Goal: Check status

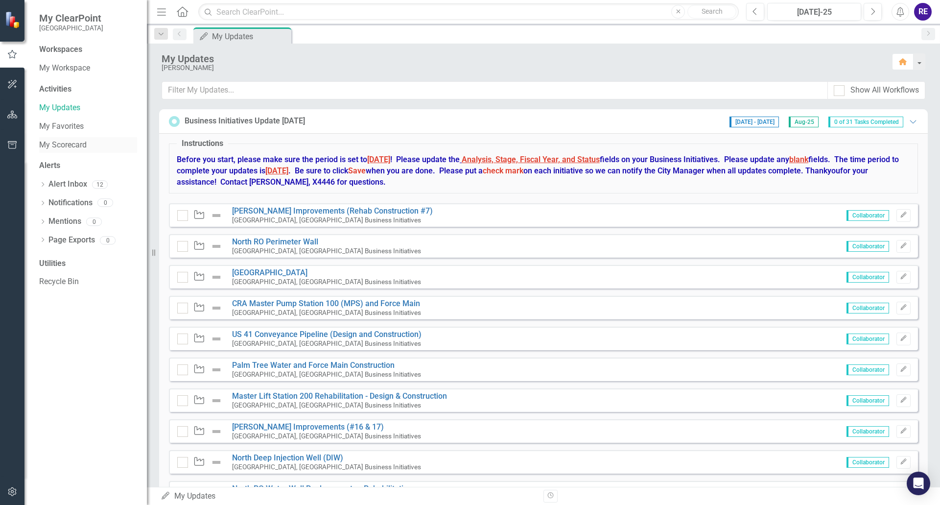
click at [65, 146] on link "My Scorecard" at bounding box center [88, 144] width 98 height 11
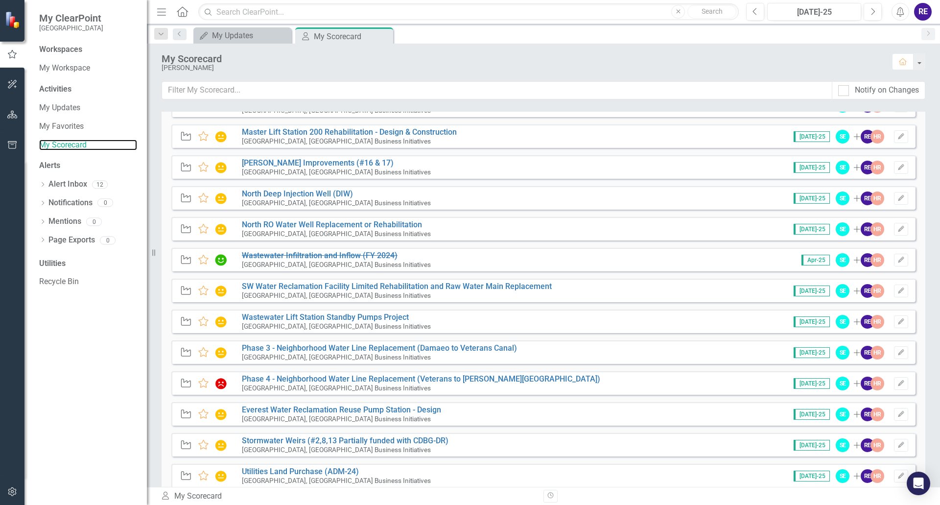
scroll to position [245, 0]
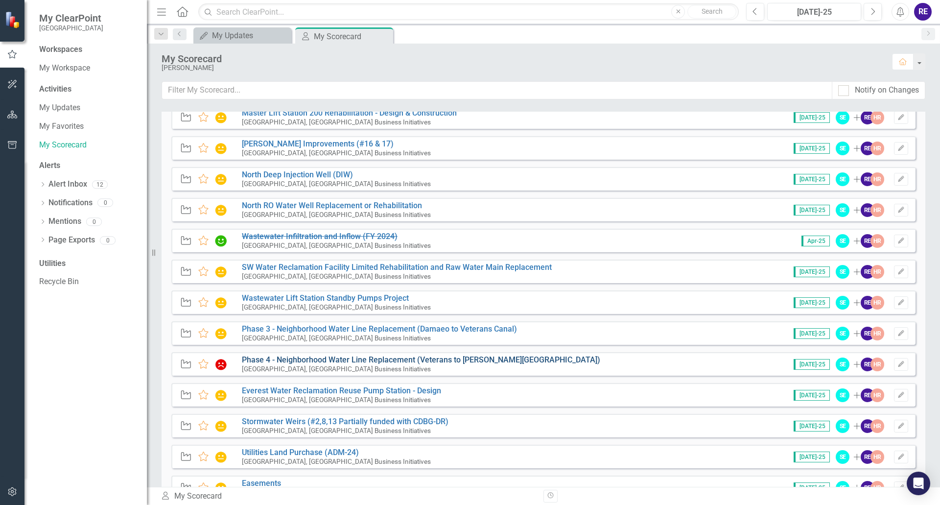
click at [325, 361] on link "Phase 4 - Neighborhood Water Line Replacement (Veterans to [PERSON_NAME][GEOGRA…" at bounding box center [421, 359] width 358 height 9
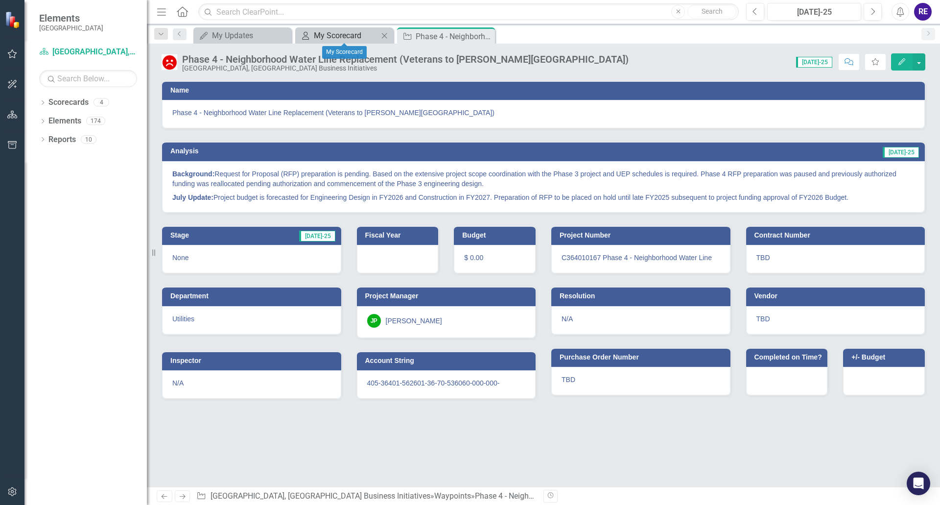
click at [337, 38] on div "My Scorecard" at bounding box center [346, 35] width 65 height 12
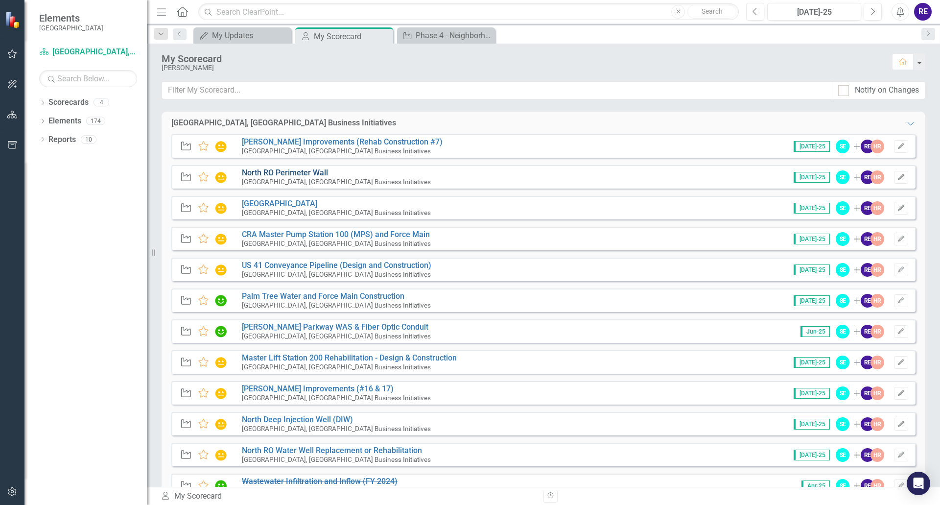
click at [302, 171] on link "North RO Perimeter Wall" at bounding box center [285, 172] width 86 height 9
